Goal: Information Seeking & Learning: Learn about a topic

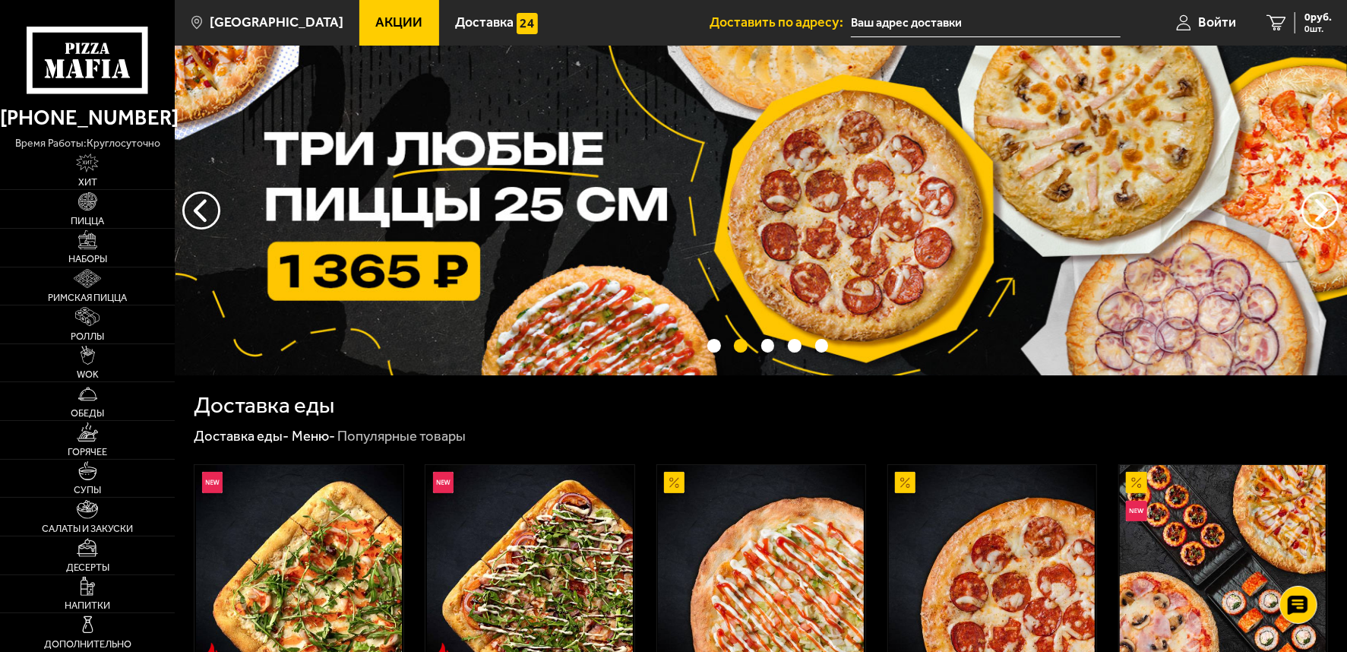
click at [387, 21] on span "Акции" at bounding box center [398, 23] width 47 height 14
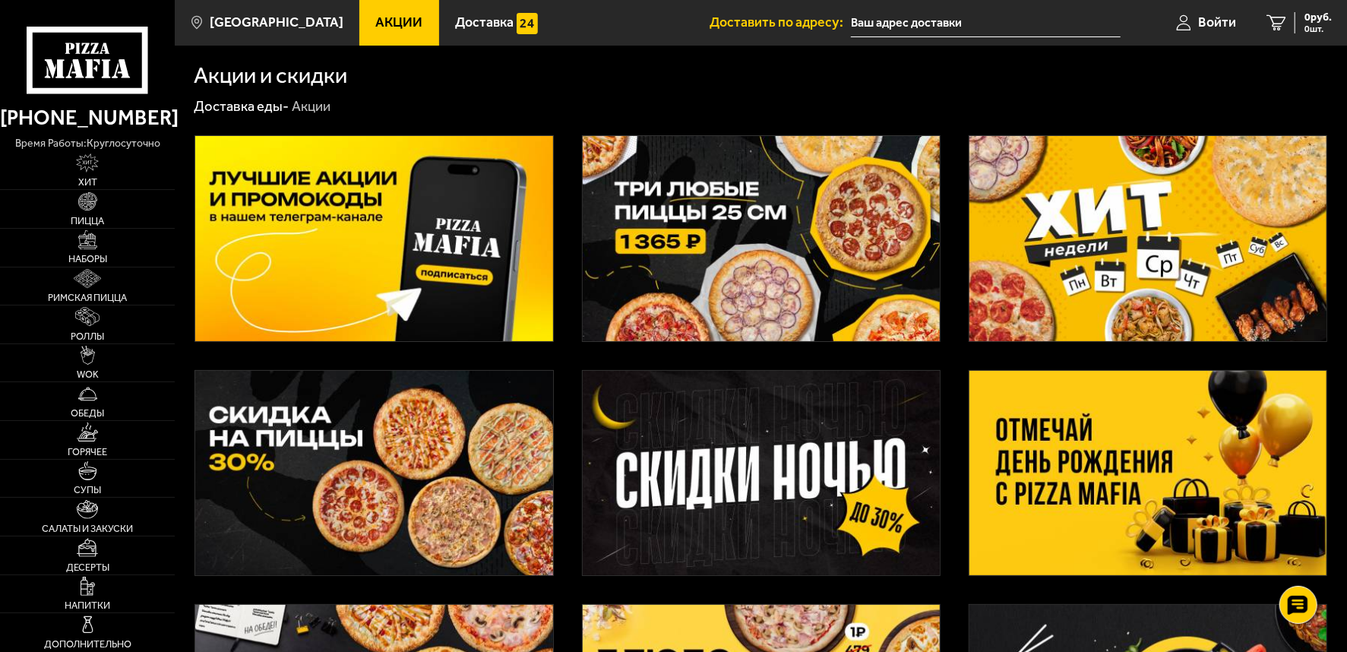
scroll to position [84, 0]
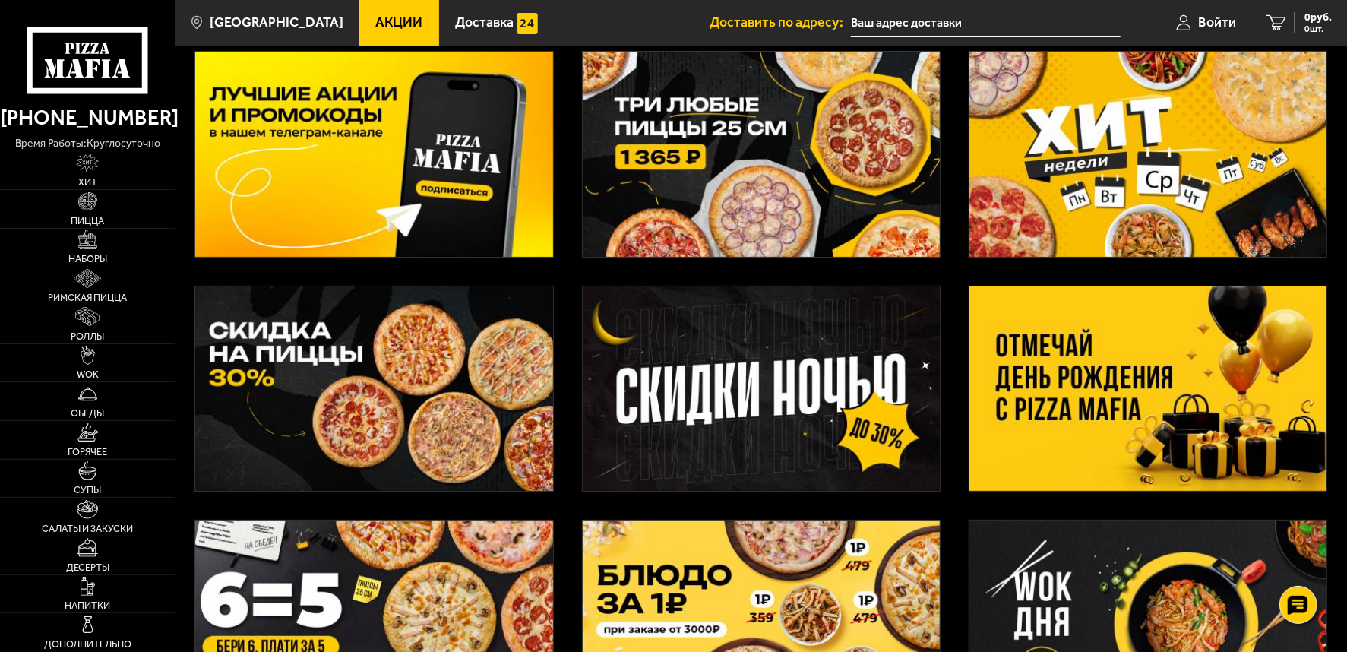
click at [382, 408] on img at bounding box center [373, 388] width 357 height 205
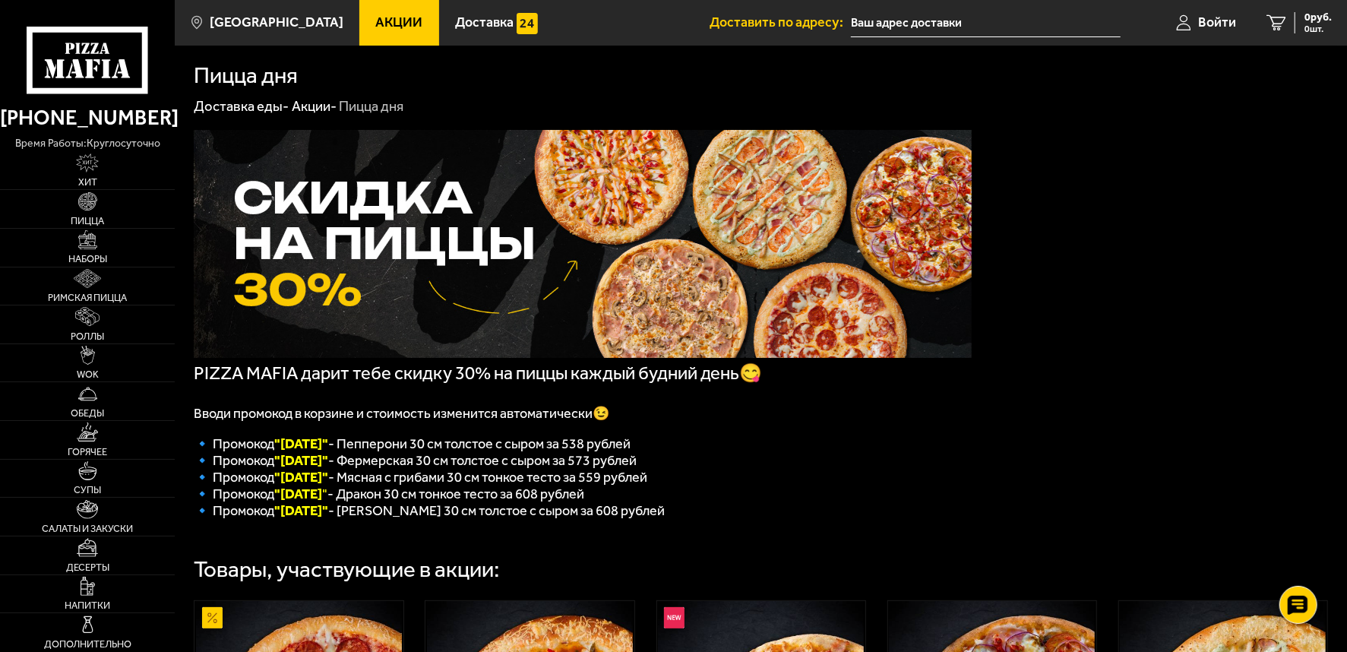
click at [370, 12] on link "Акции" at bounding box center [399, 23] width 80 height 46
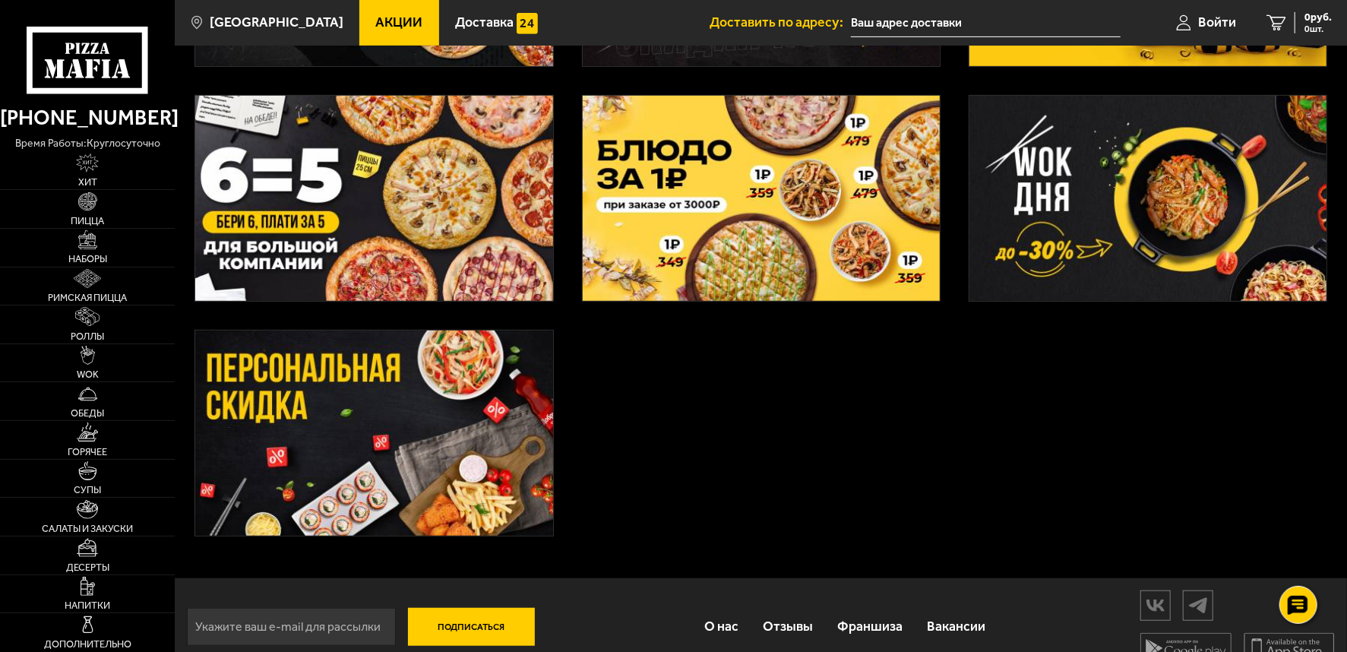
scroll to position [536, 0]
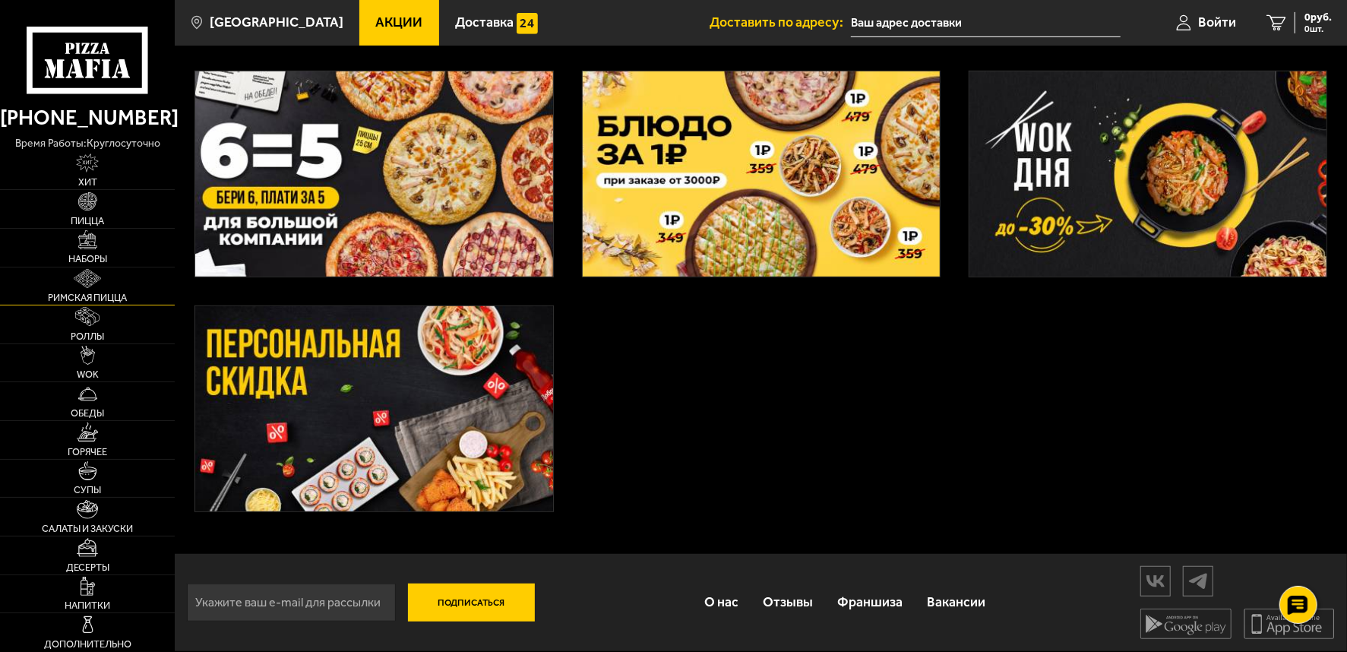
click at [81, 279] on img at bounding box center [87, 278] width 27 height 19
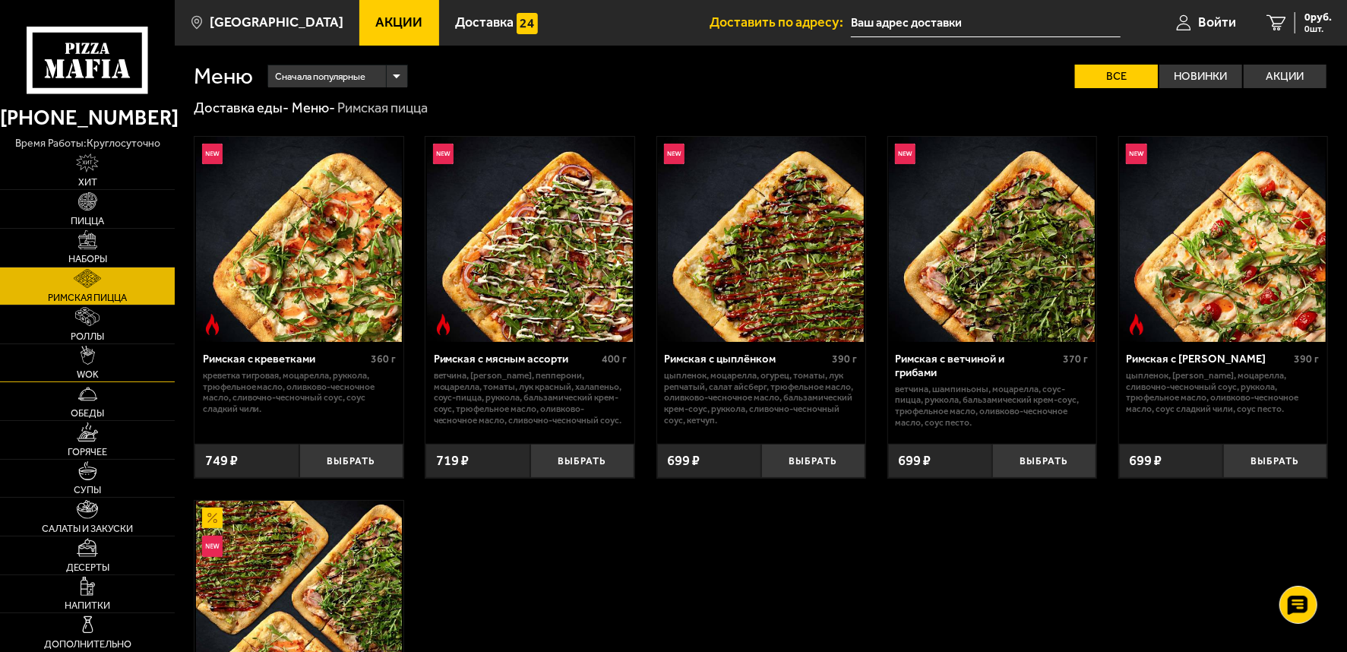
click at [87, 363] on img at bounding box center [88, 355] width 14 height 19
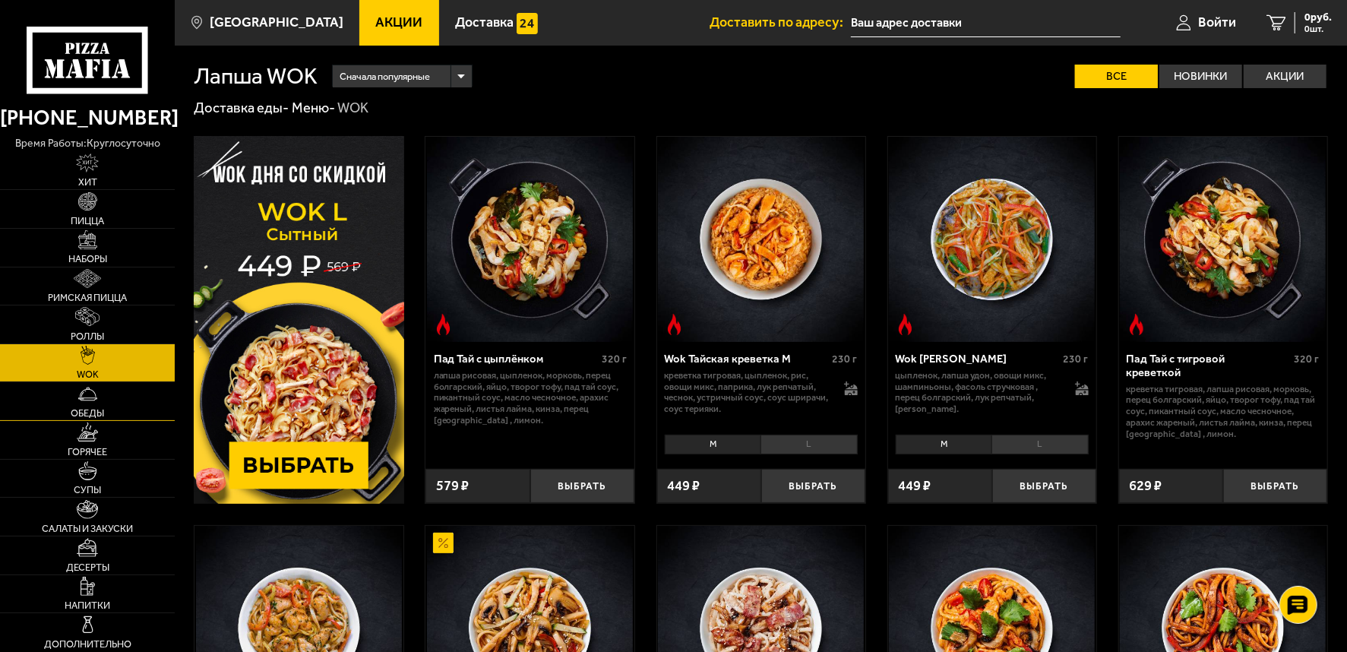
click at [91, 405] on link "Обеды" at bounding box center [87, 401] width 175 height 38
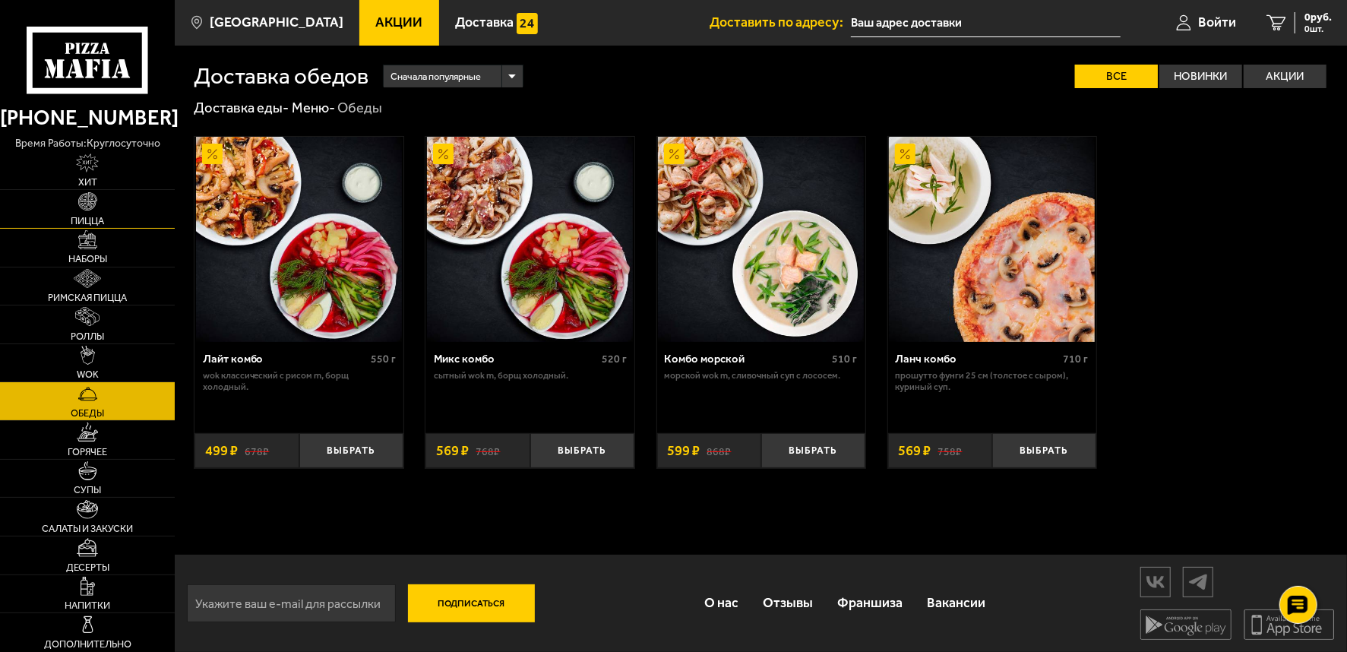
click at [96, 217] on span "Пицца" at bounding box center [87, 222] width 33 height 10
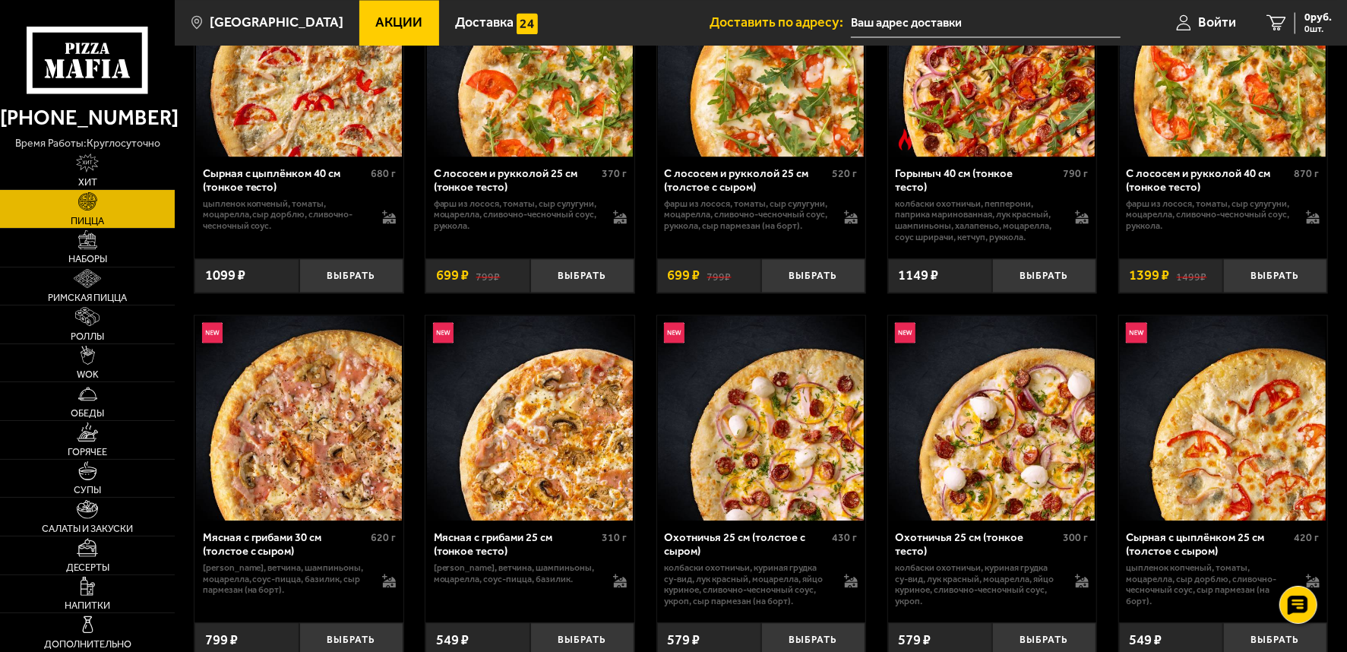
scroll to position [2110, 0]
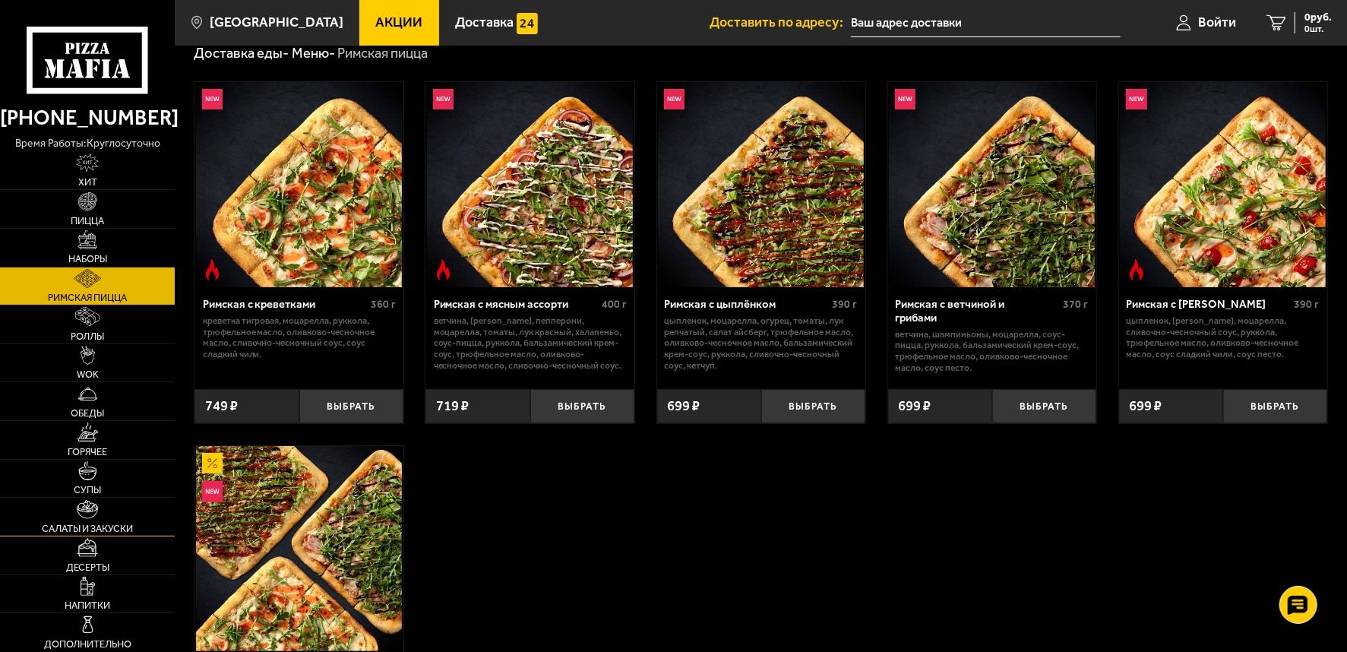
scroll to position [84, 0]
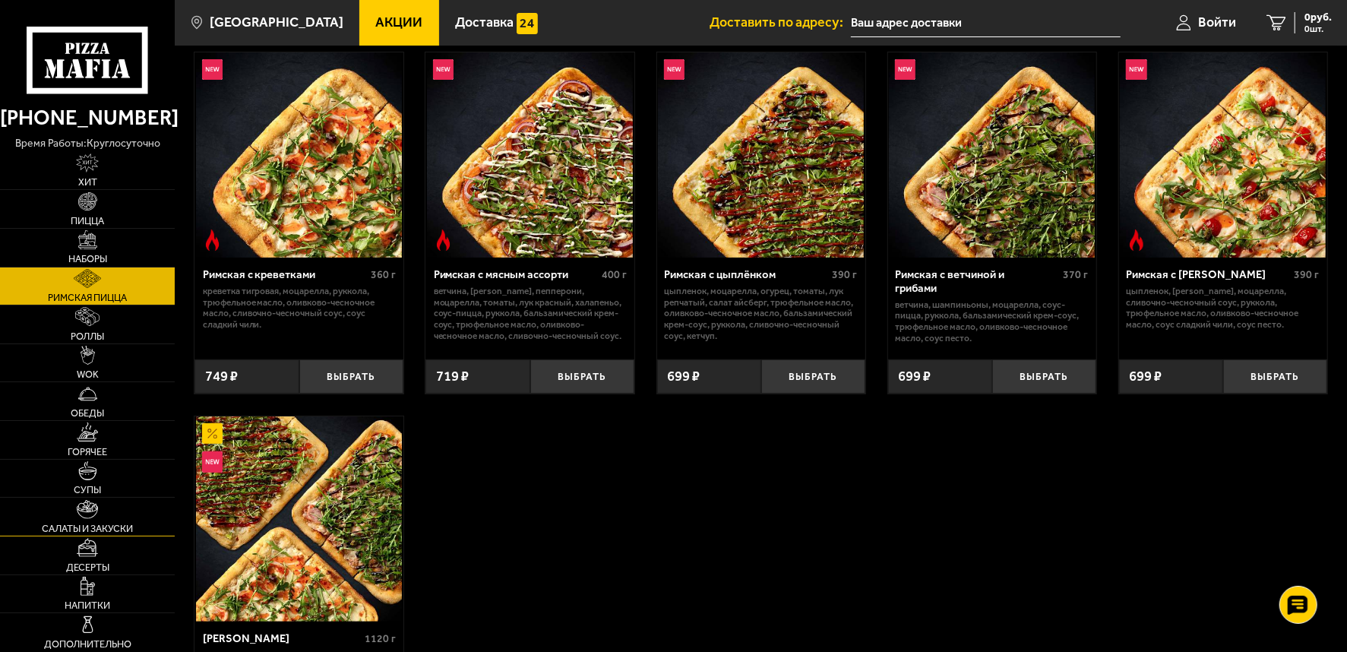
click at [116, 524] on span "Салаты и закуски" at bounding box center [87, 529] width 91 height 10
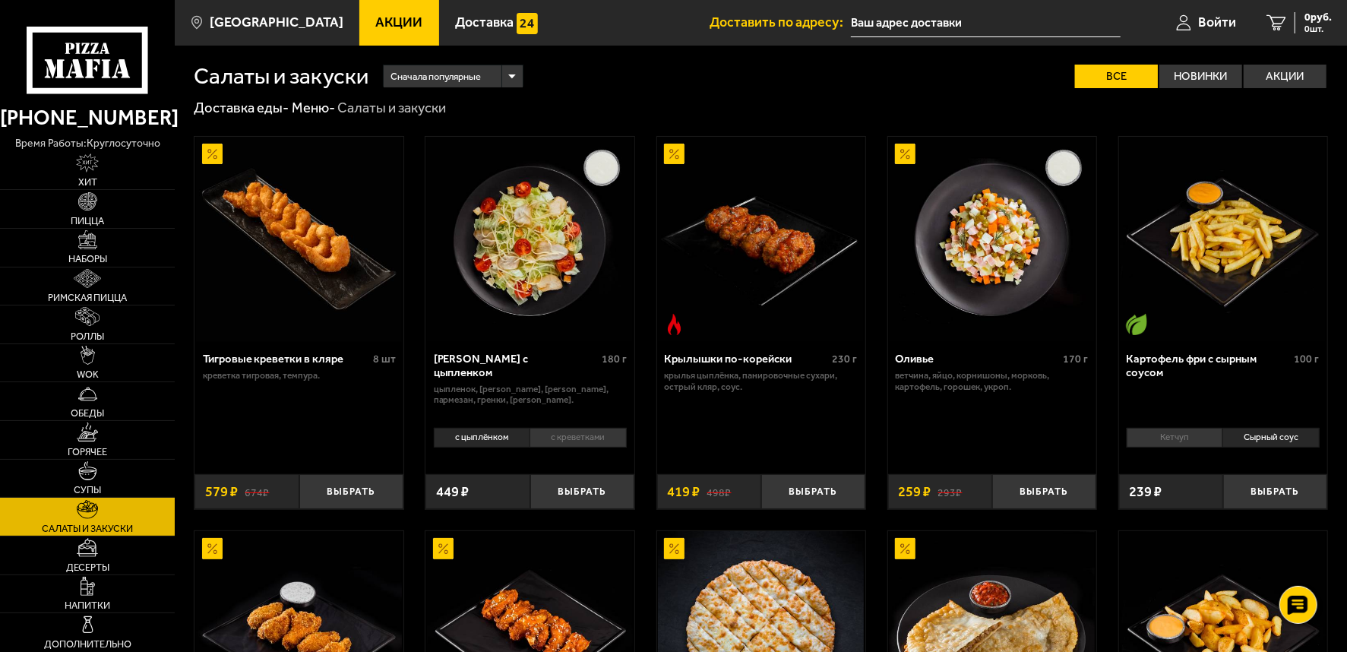
click at [375, 24] on span "Акции" at bounding box center [398, 23] width 47 height 14
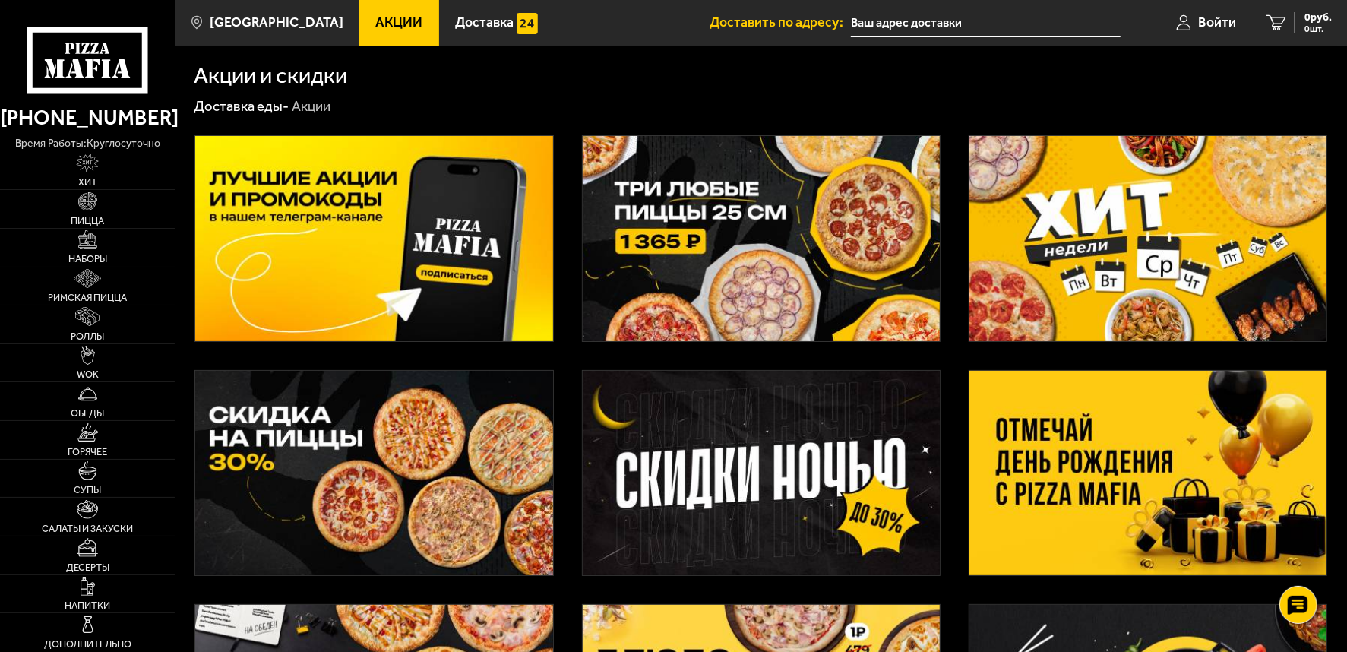
click at [718, 267] on img at bounding box center [761, 238] width 357 height 205
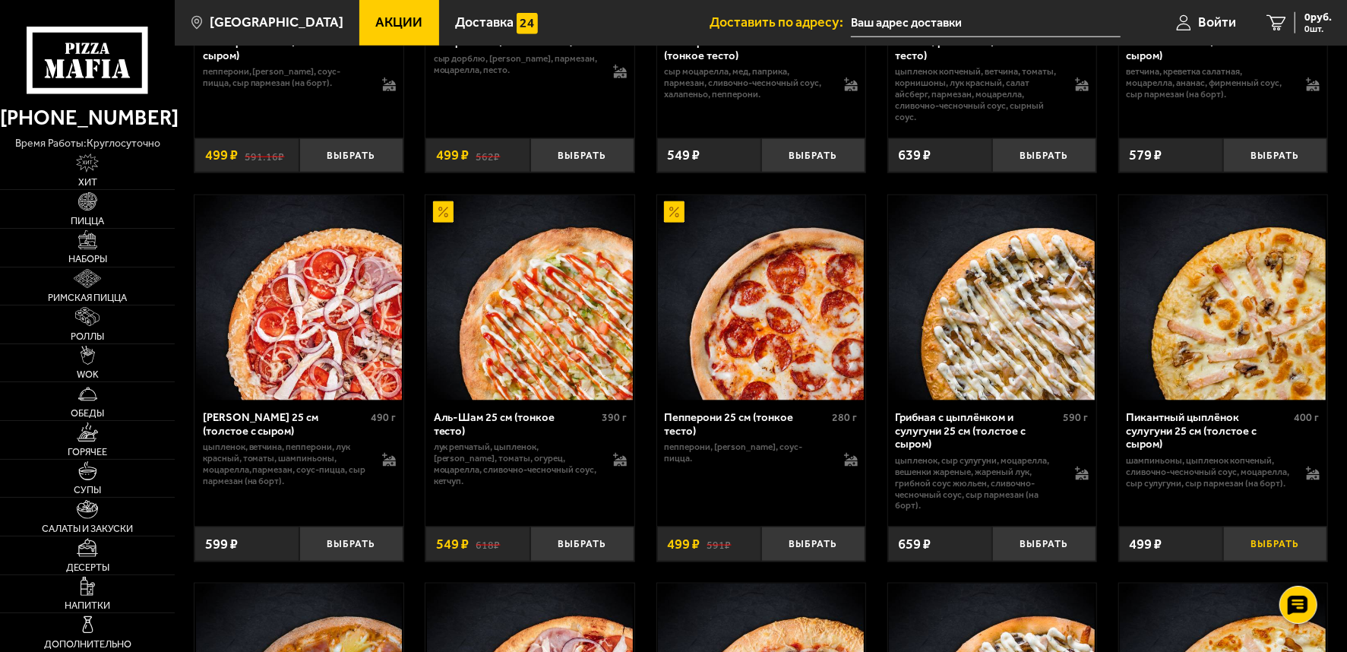
scroll to position [1181, 0]
